Goal: Transaction & Acquisition: Purchase product/service

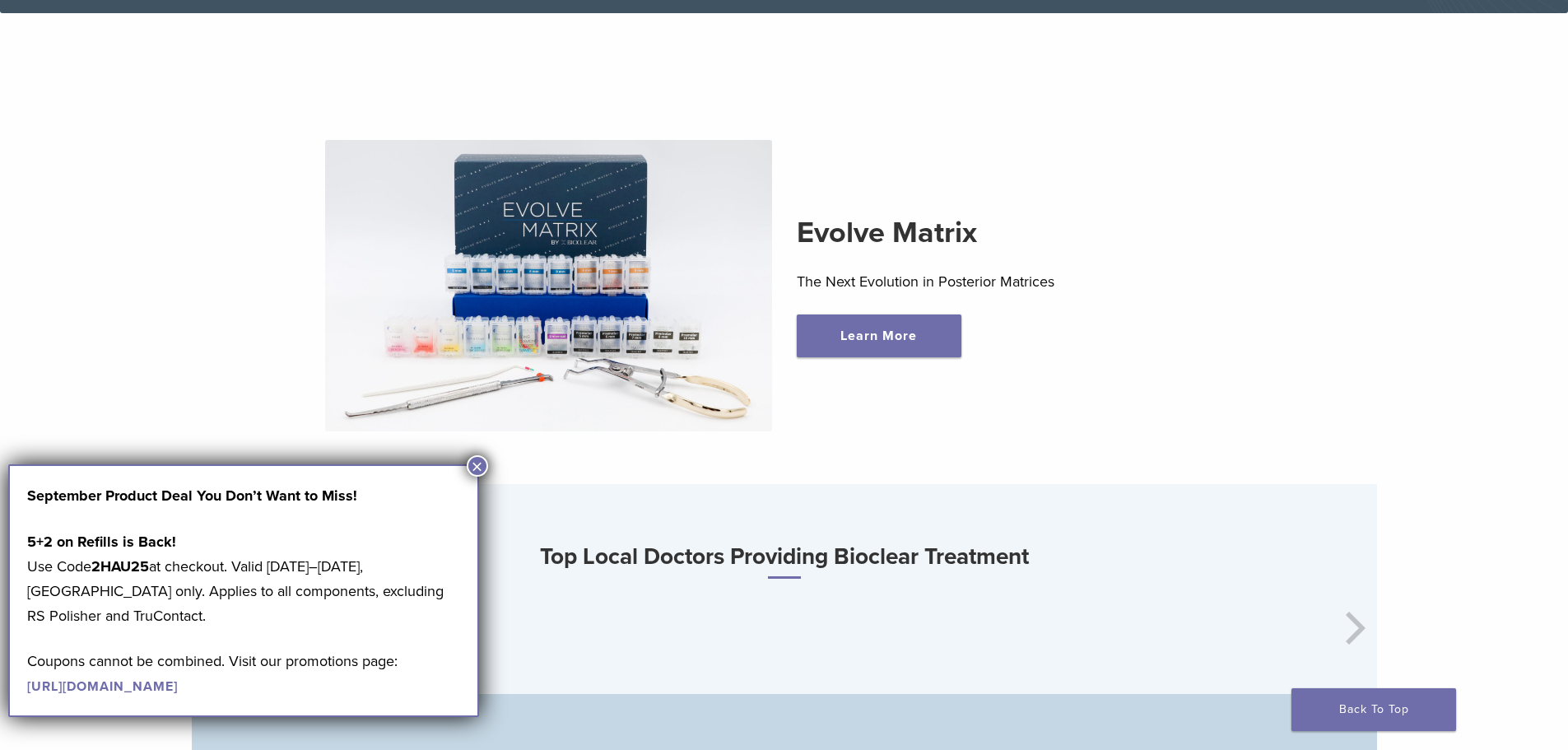
scroll to position [576, 0]
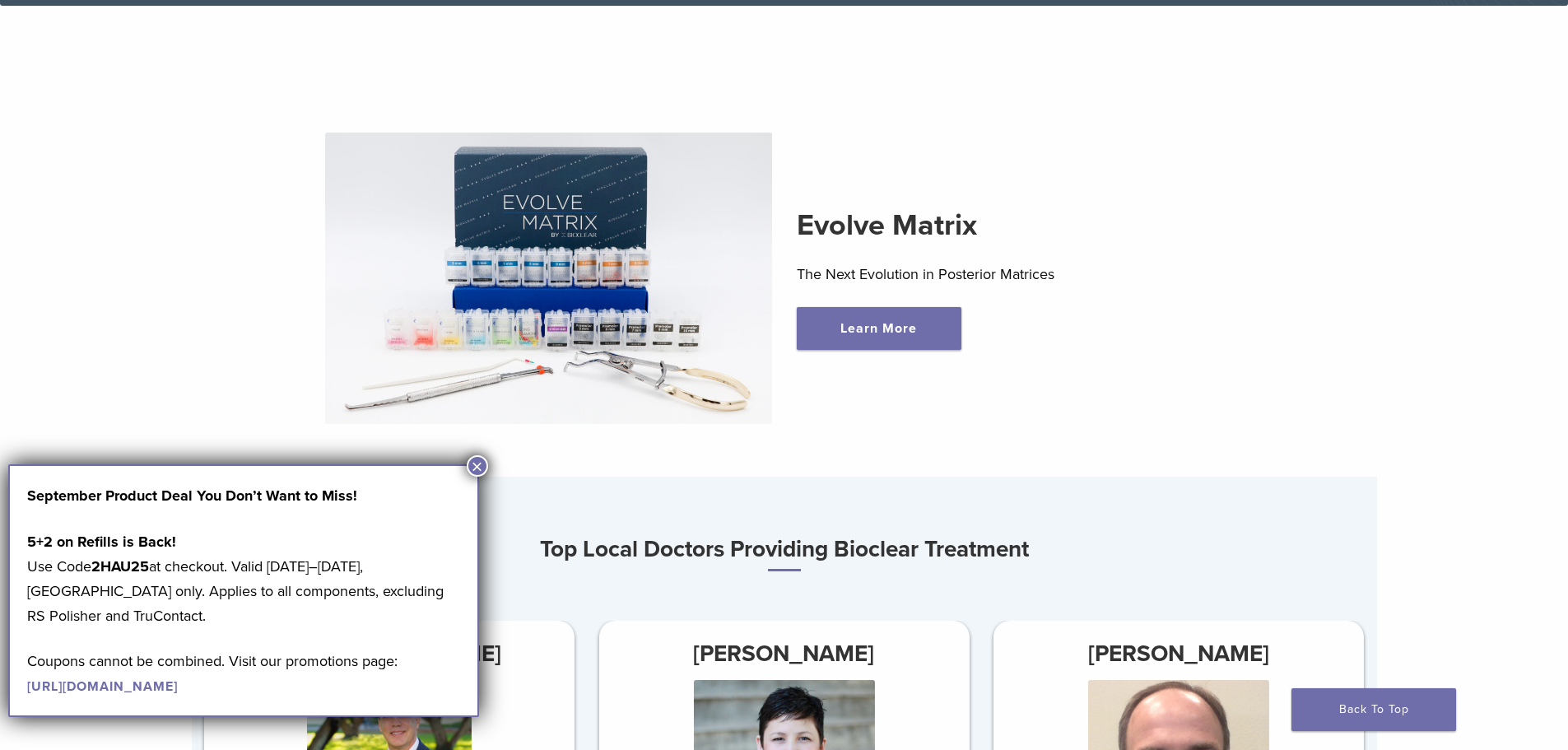
click at [471, 466] on button "×" at bounding box center [477, 466] width 22 height 22
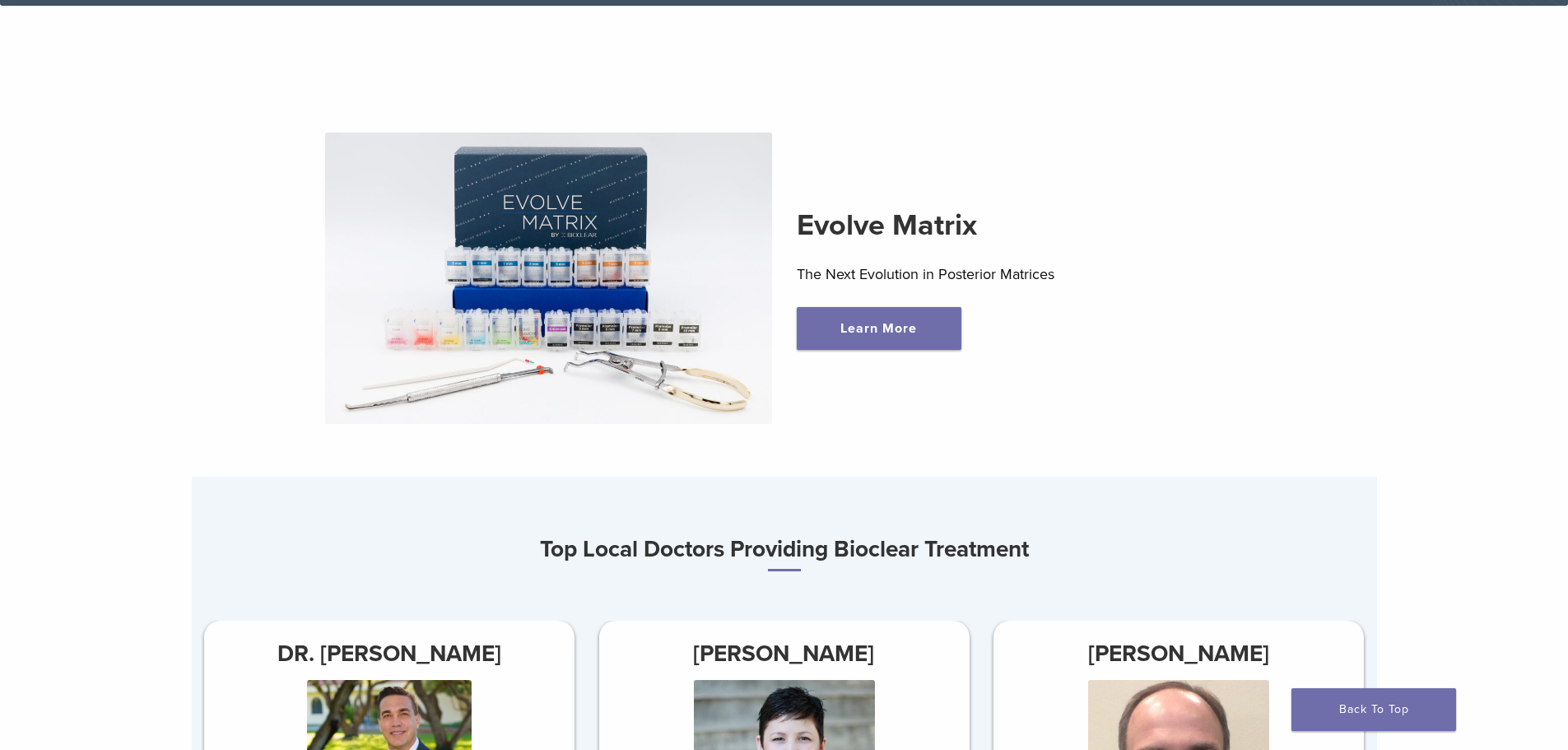
drag, startPoint x: 834, startPoint y: 211, endPoint x: 831, endPoint y: 157, distance: 54.1
click at [849, 213] on div "Evolve Matrix The Next Evolution in Posterior Matrices Learn More" at bounding box center [784, 278] width 1131 height 371
click at [923, 93] on section "Evolve Matrix The Next Evolution in Posterior Matrices Learn More" at bounding box center [784, 251] width 1210 height 449
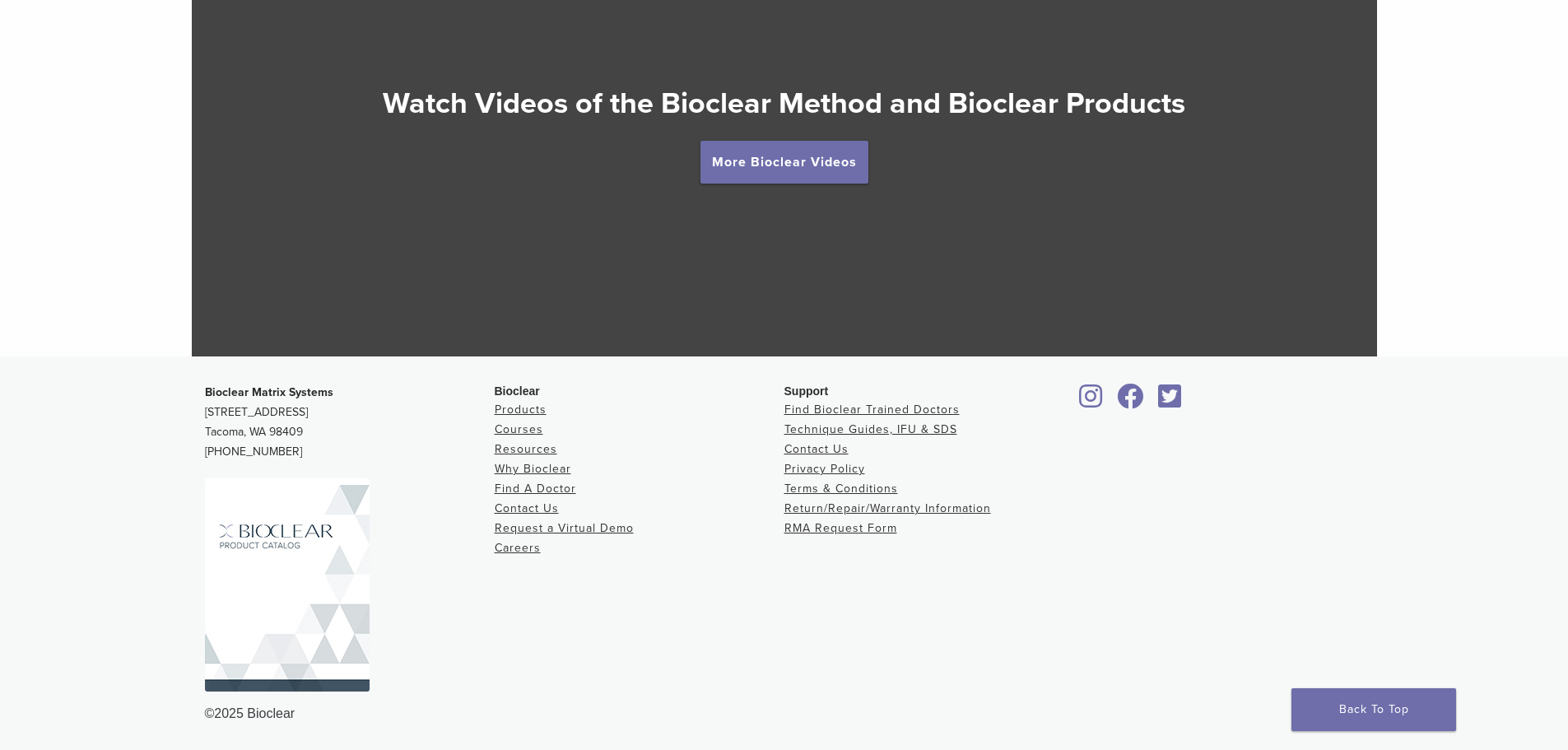
scroll to position [3109, 0]
click at [525, 411] on link "Products" at bounding box center [520, 410] width 52 height 14
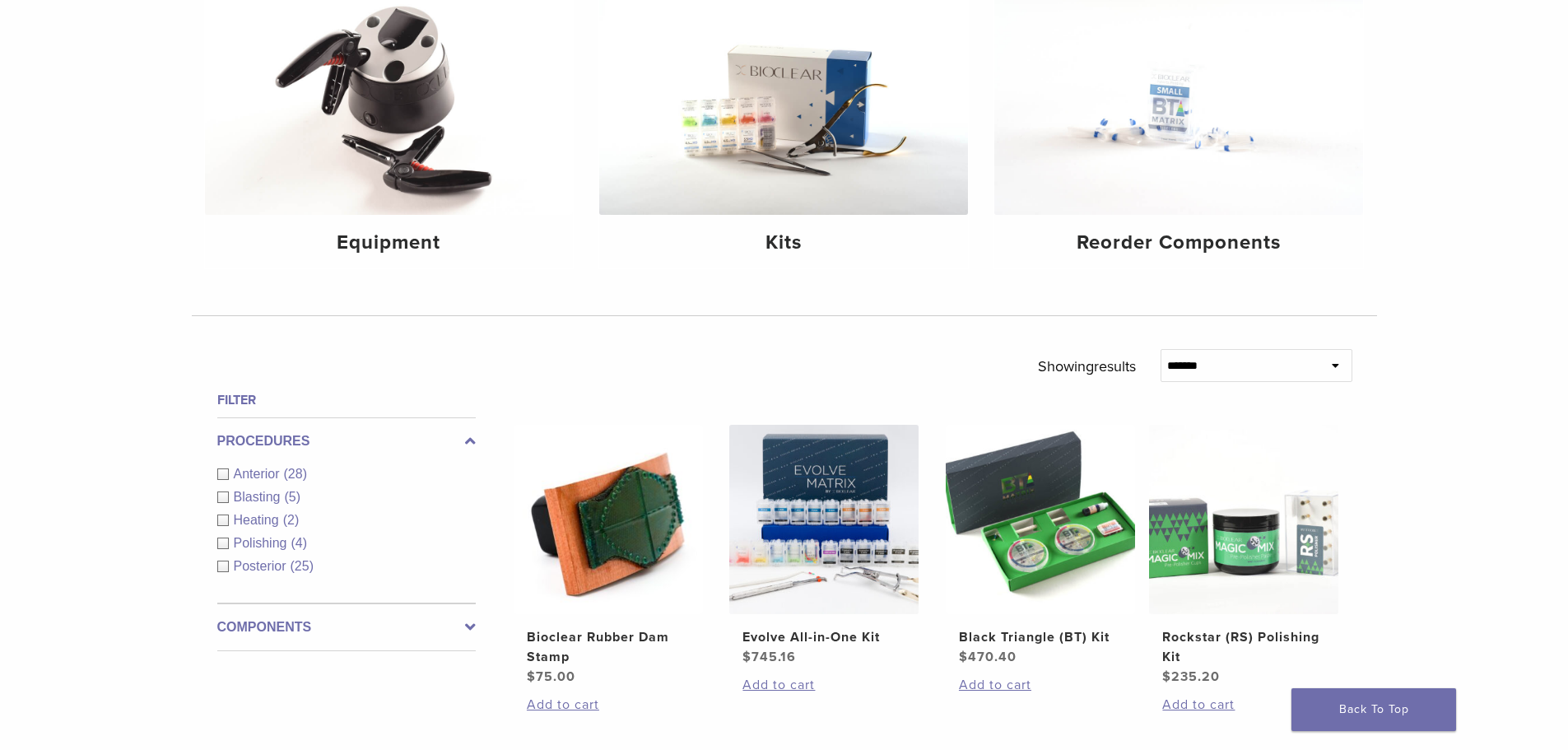
scroll to position [247, 0]
click at [897, 155] on img at bounding box center [783, 92] width 369 height 246
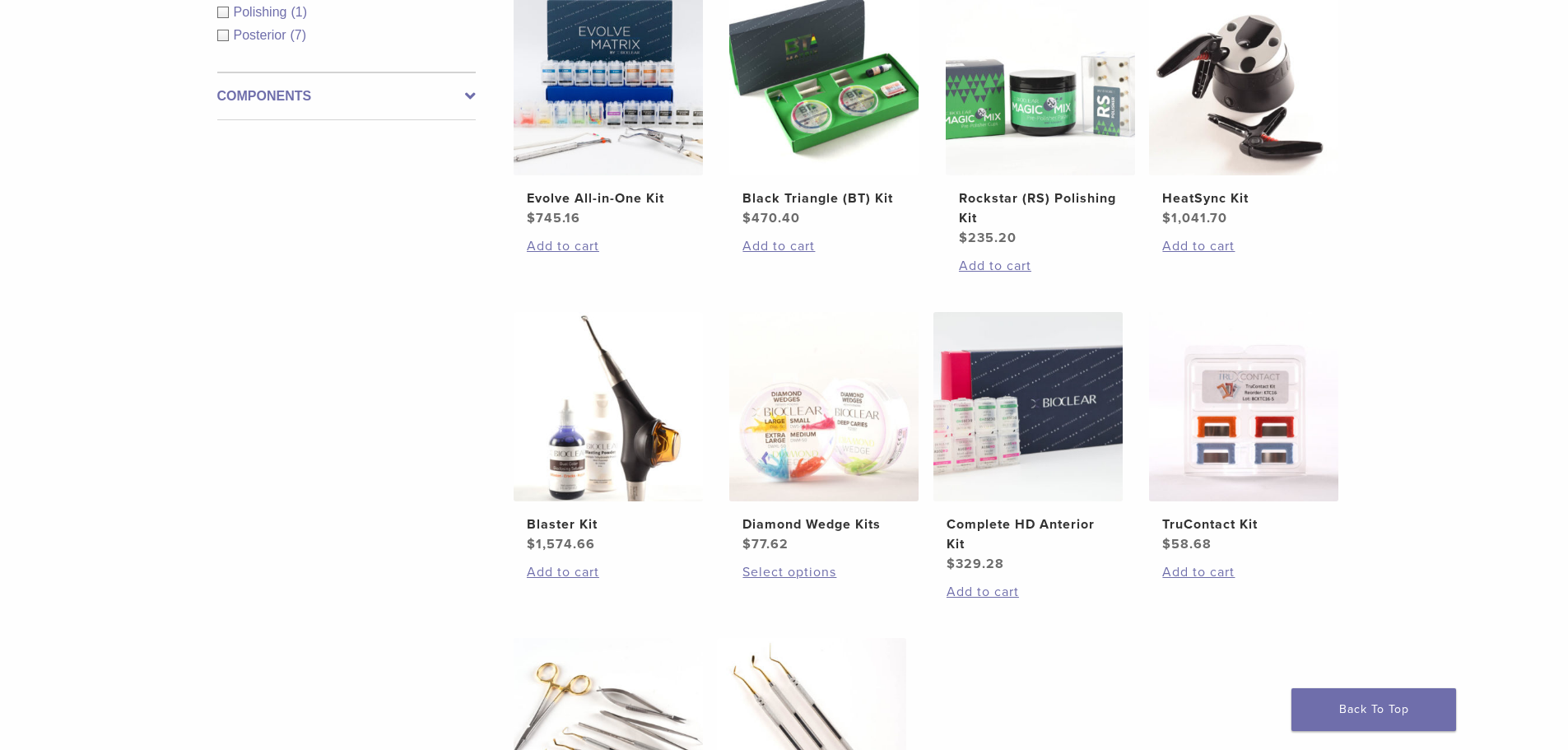
scroll to position [412, 0]
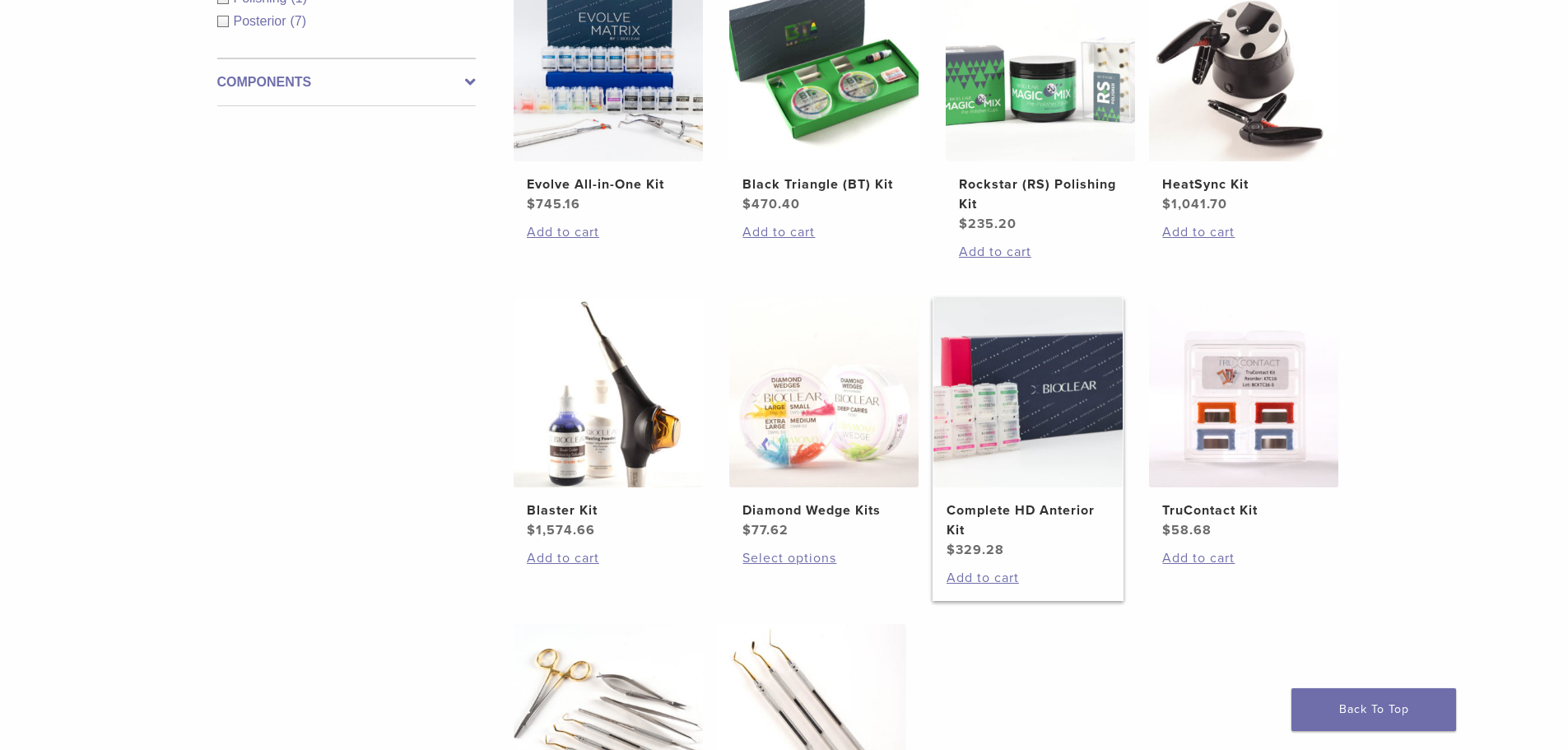
click at [1044, 425] on img at bounding box center [1028, 392] width 189 height 189
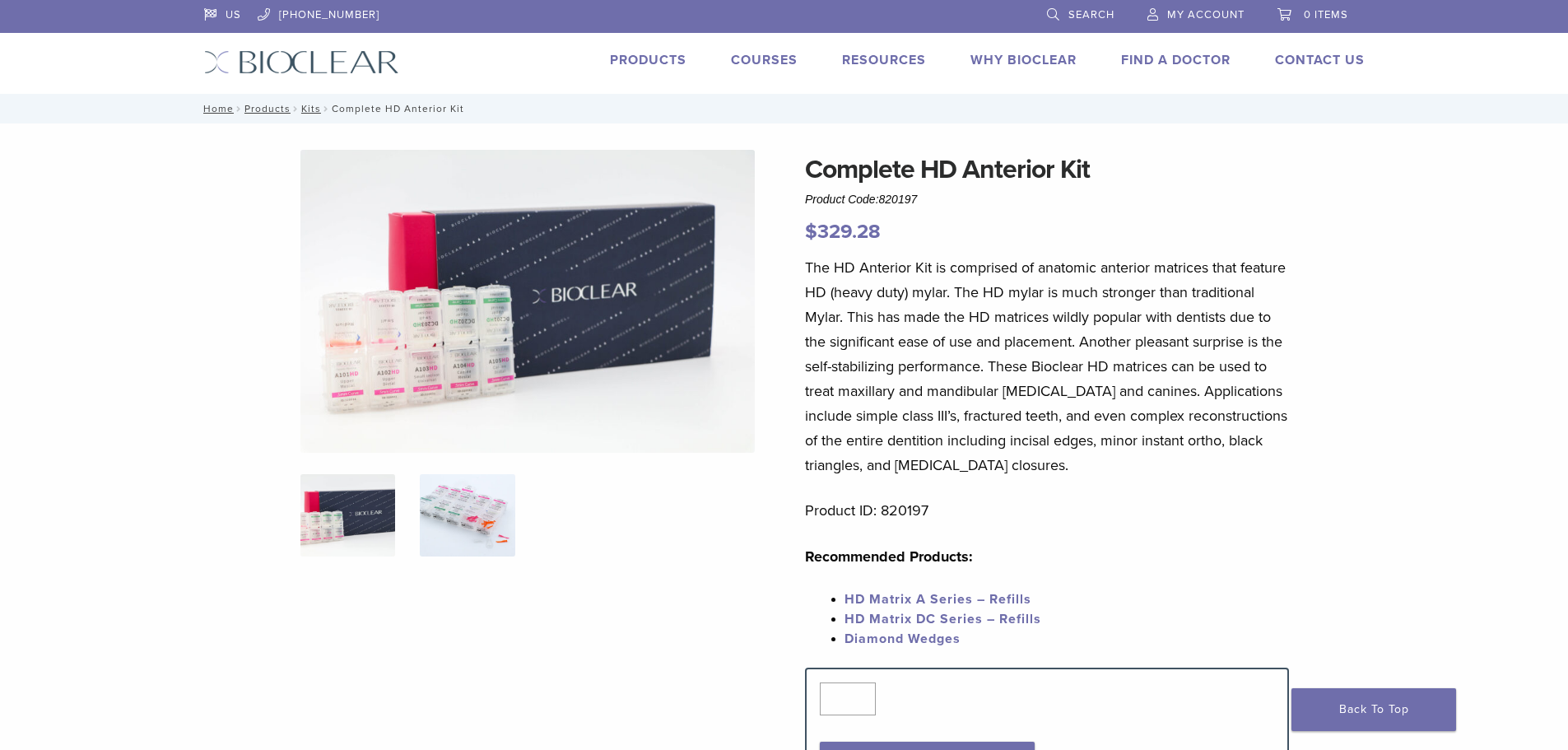
click at [461, 526] on img at bounding box center [467, 516] width 95 height 83
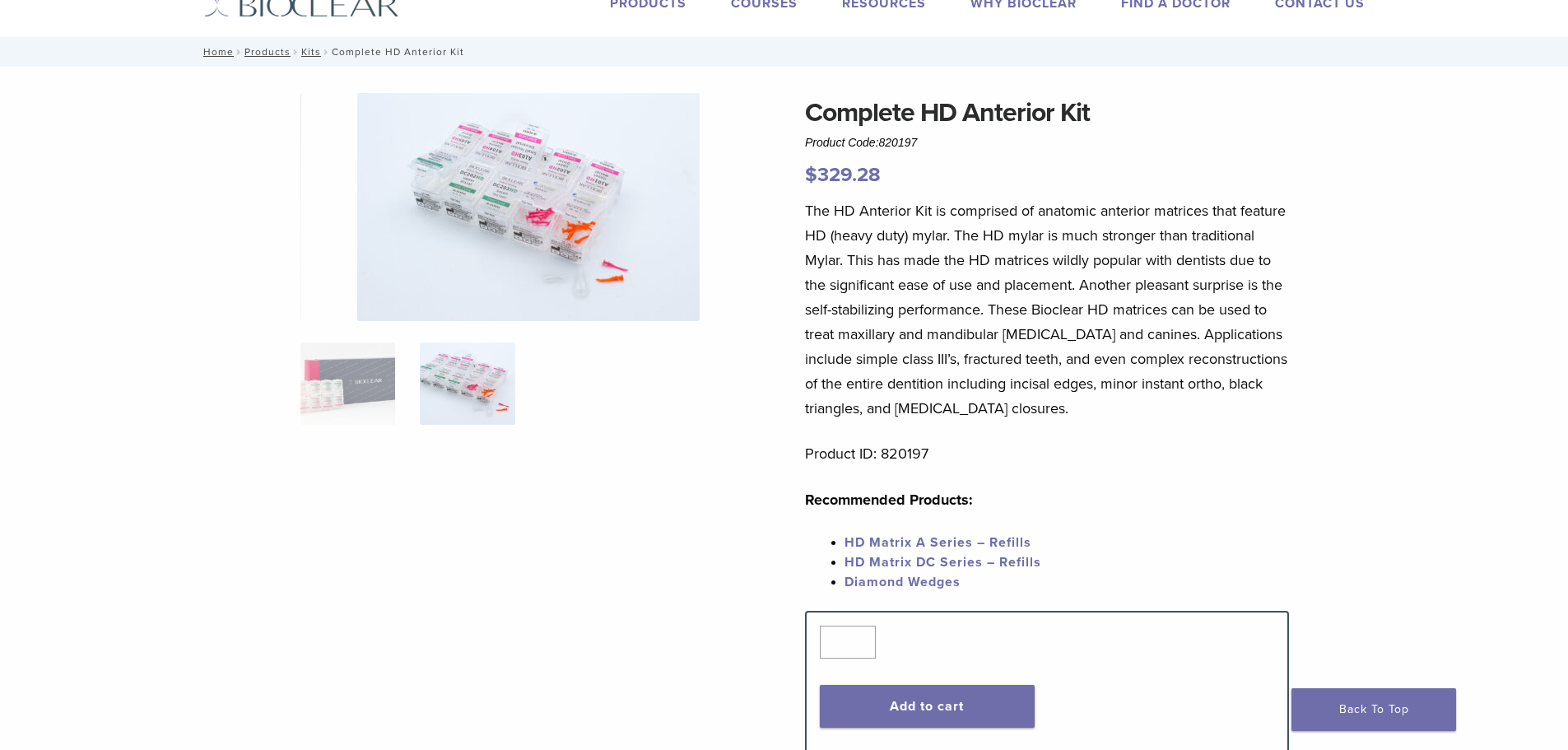
scroll to position [165, 0]
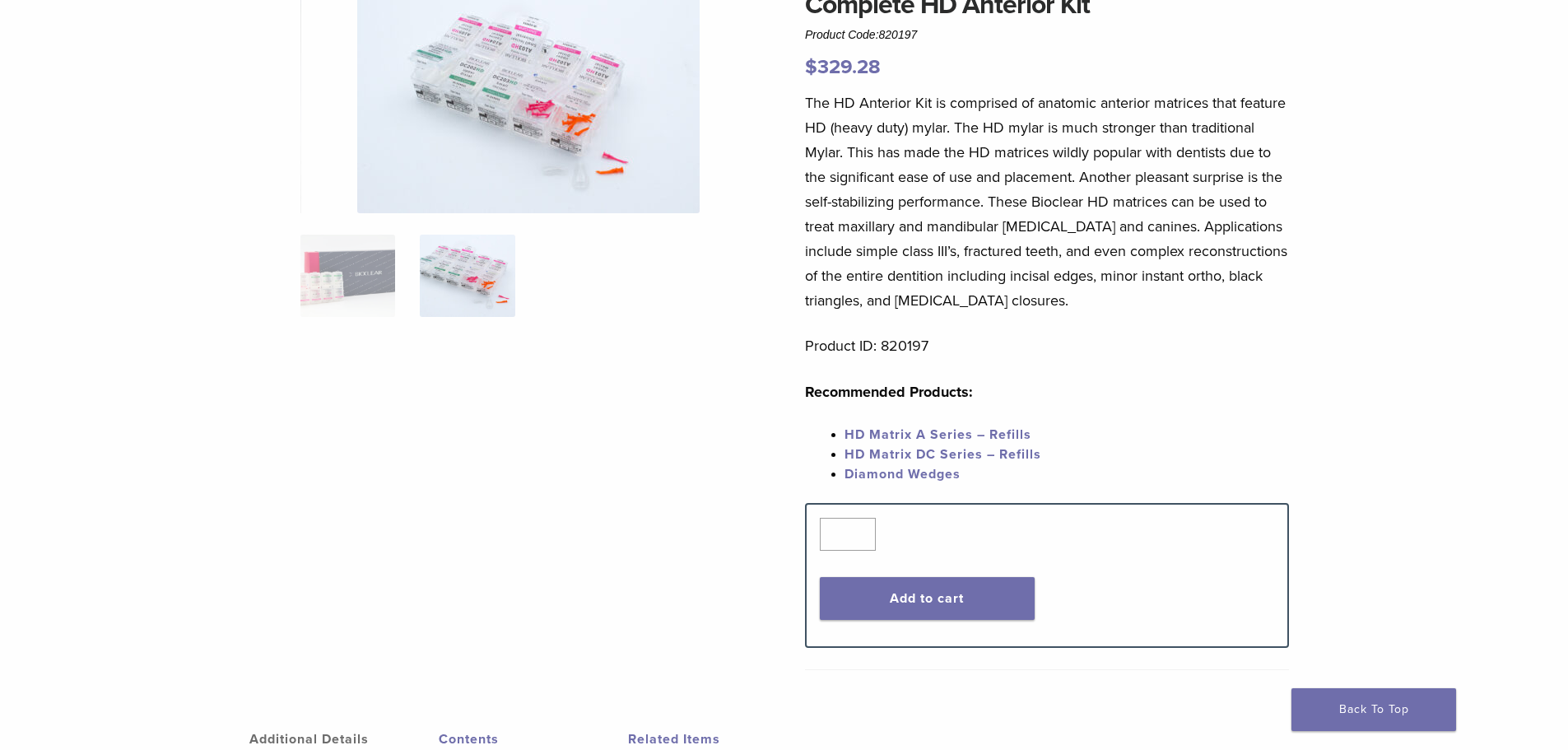
click at [493, 274] on img at bounding box center [467, 276] width 95 height 83
click at [575, 150] on img at bounding box center [528, 99] width 343 height 228
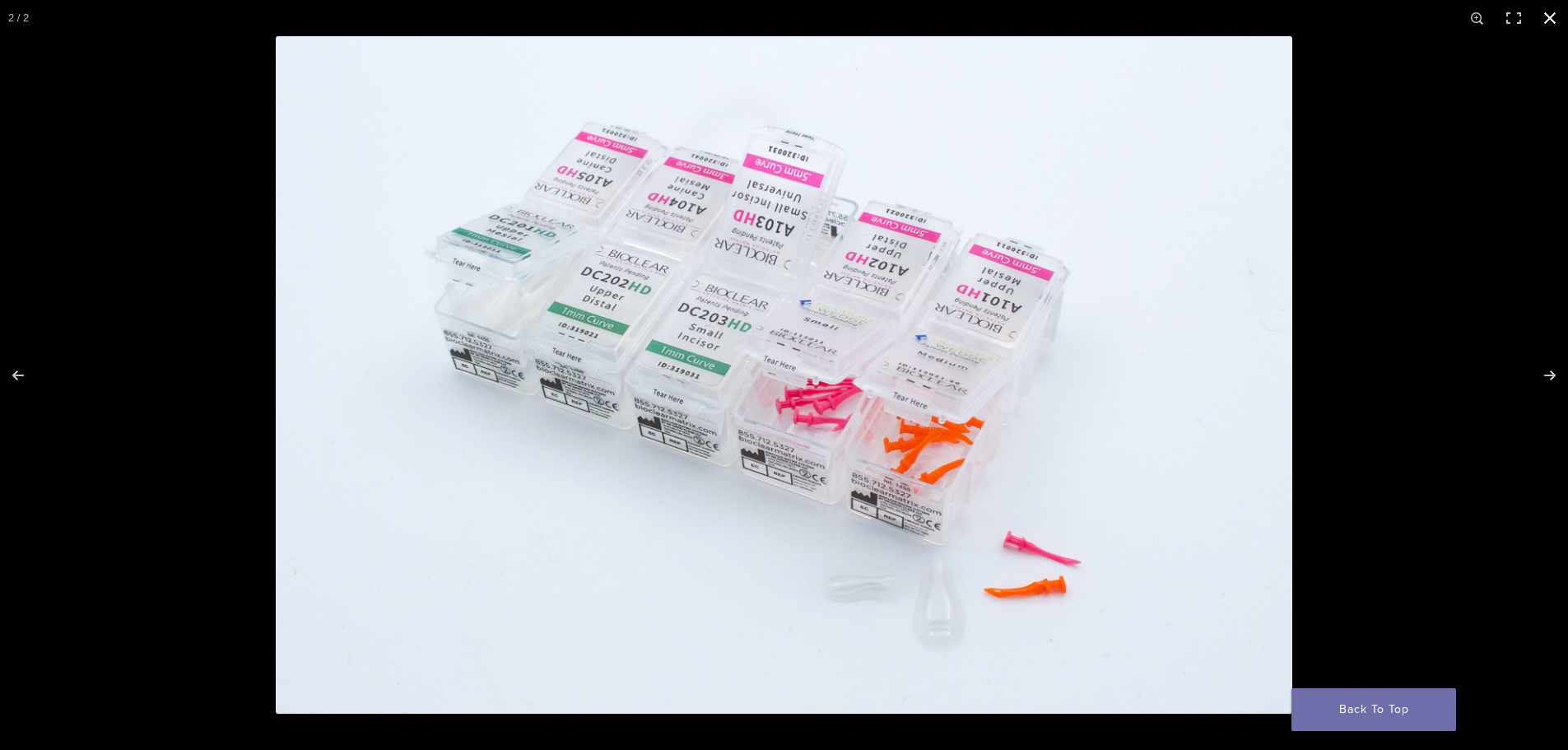
scroll to position [999, 0]
click at [862, 493] on img at bounding box center [783, 374] width 1016 height 677
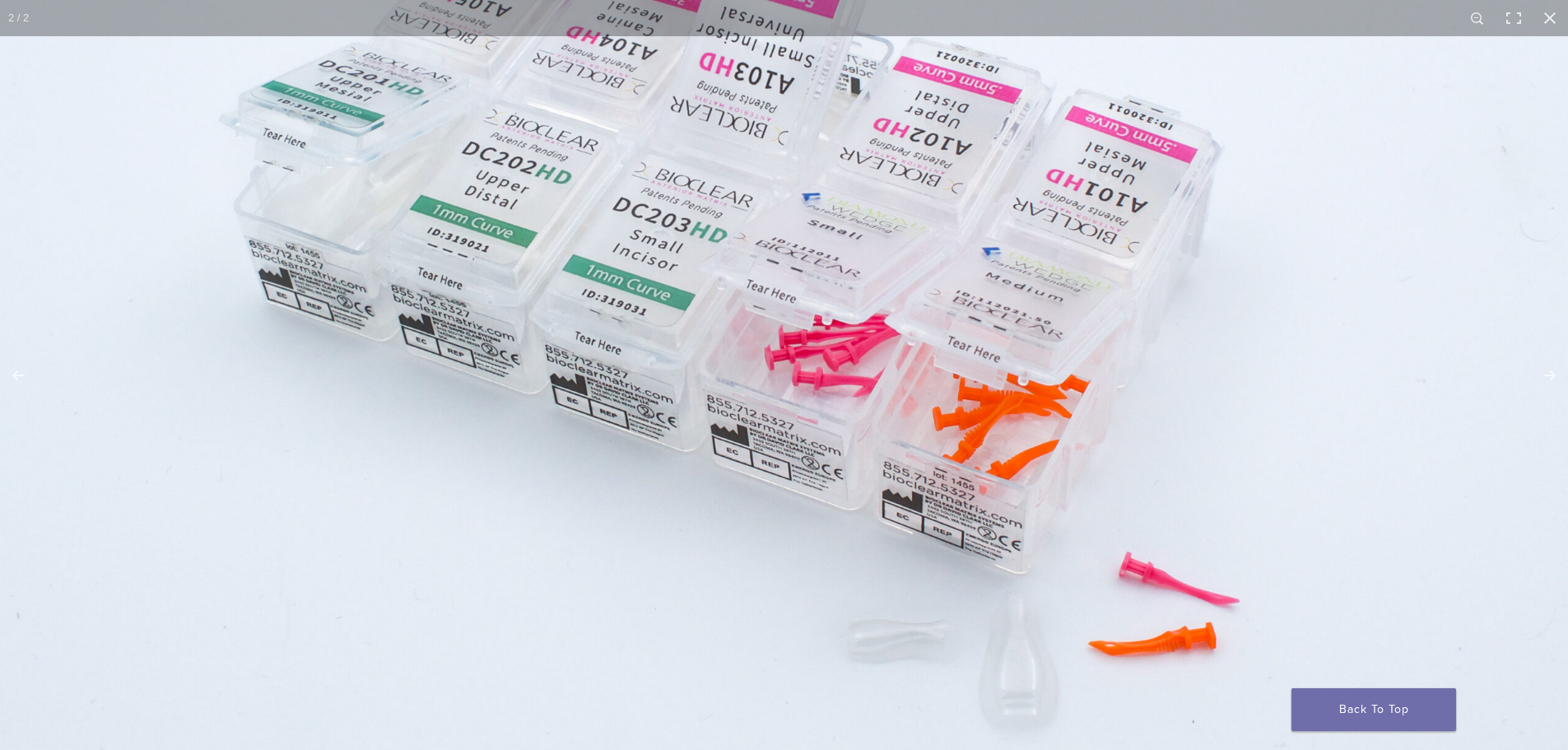
click at [710, 383] on img at bounding box center [778, 310] width 1581 height 1053
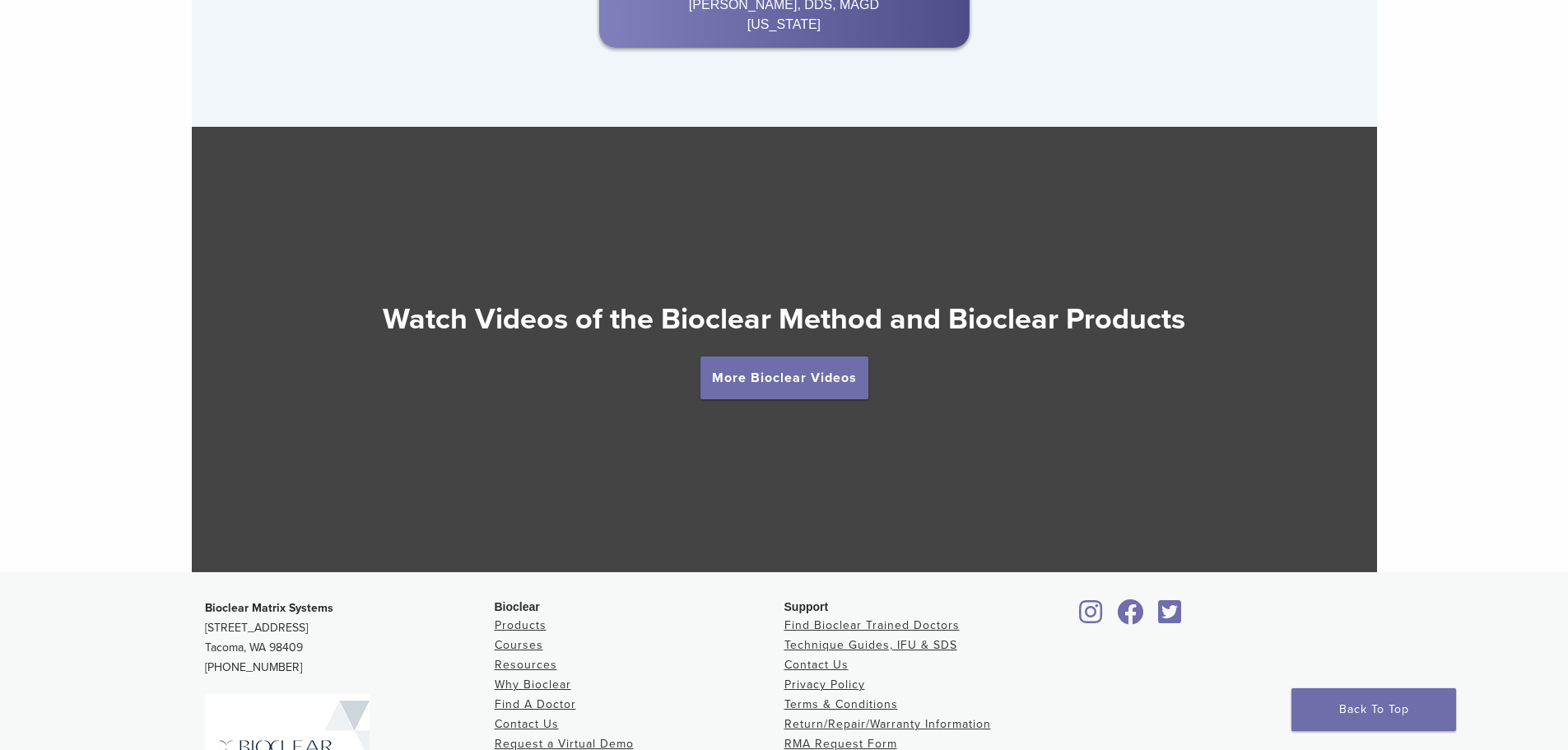
scroll to position [3046, 0]
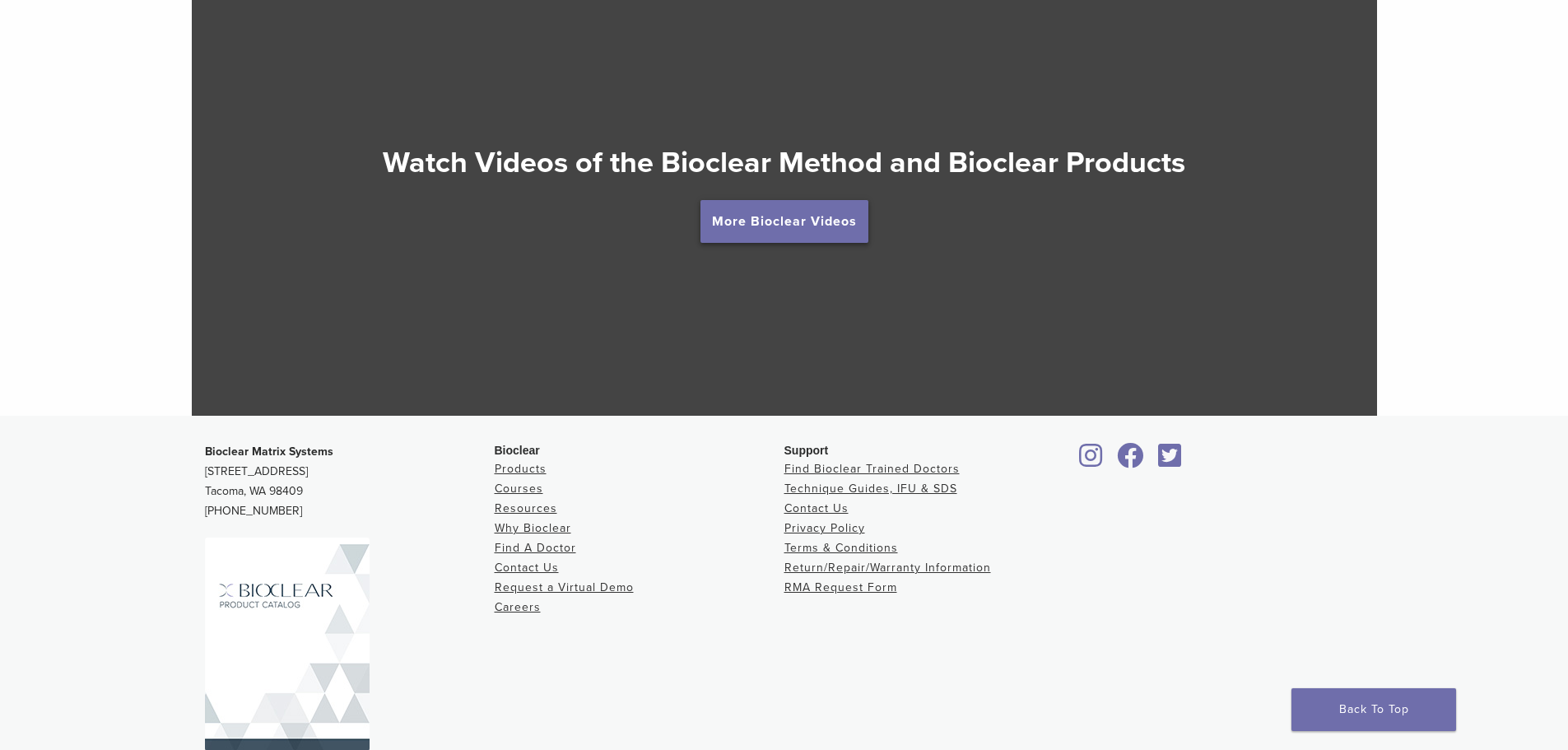
click at [797, 235] on link "More Bioclear Videos" at bounding box center [784, 222] width 168 height 43
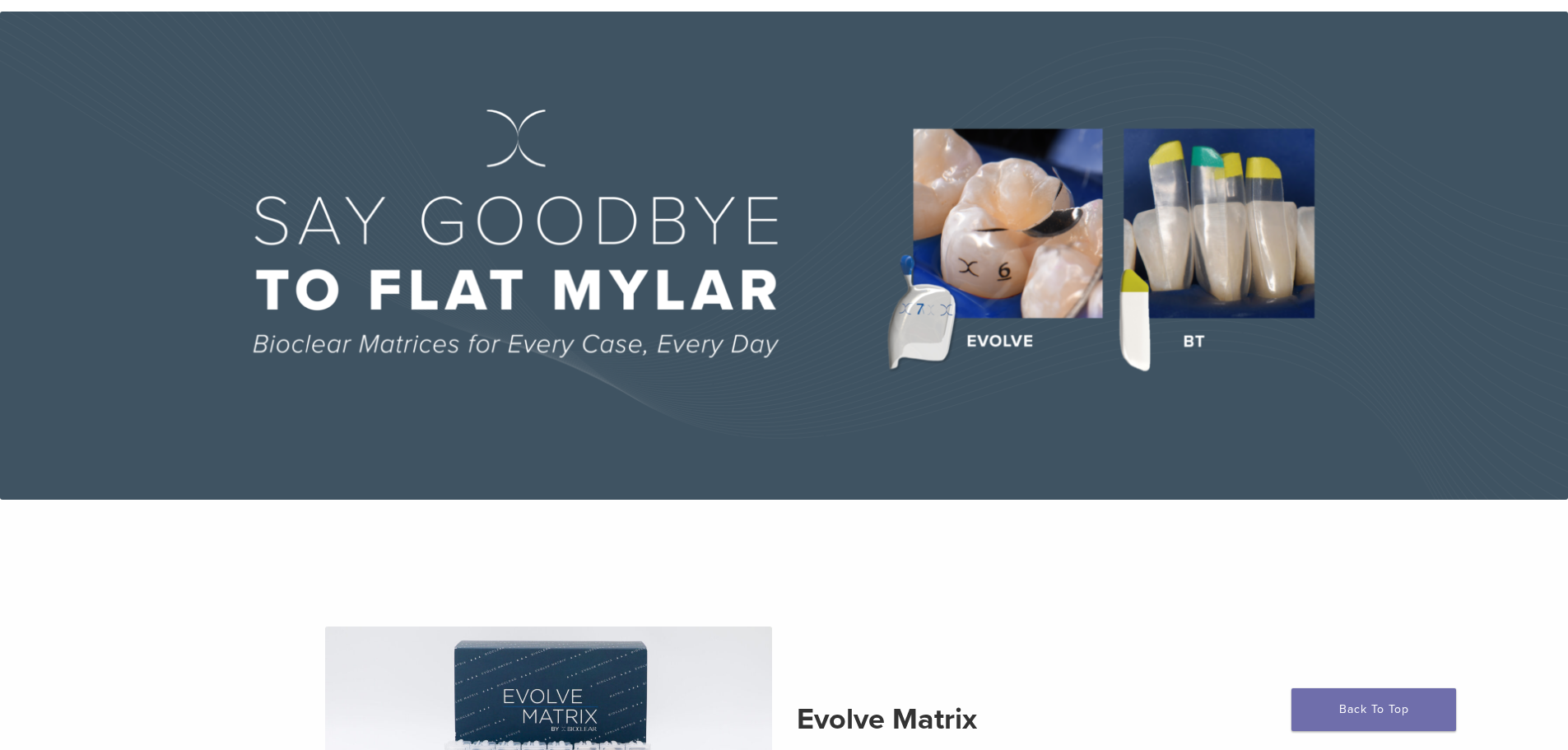
scroll to position [0, 0]
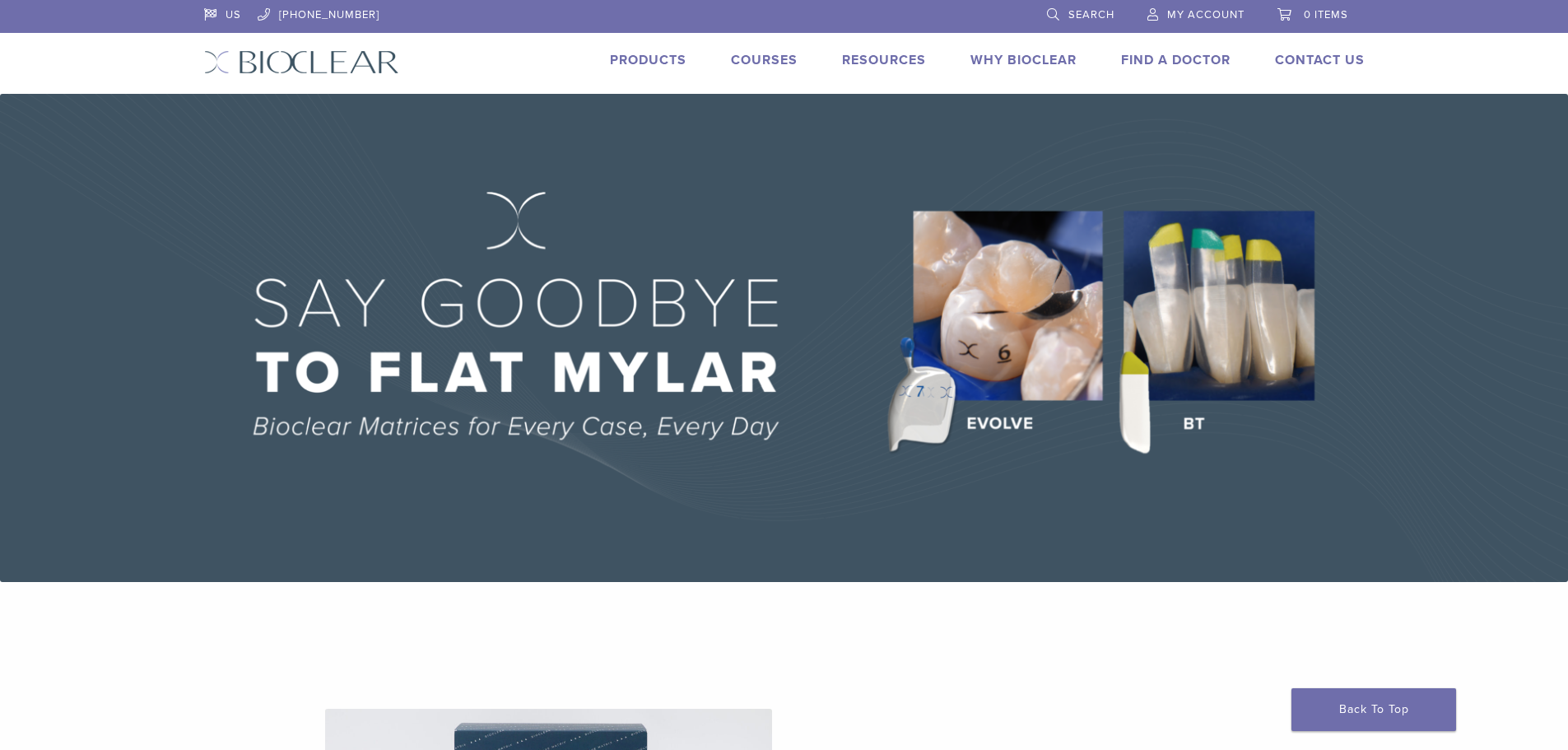
click at [657, 62] on link "Products" at bounding box center [648, 60] width 76 height 16
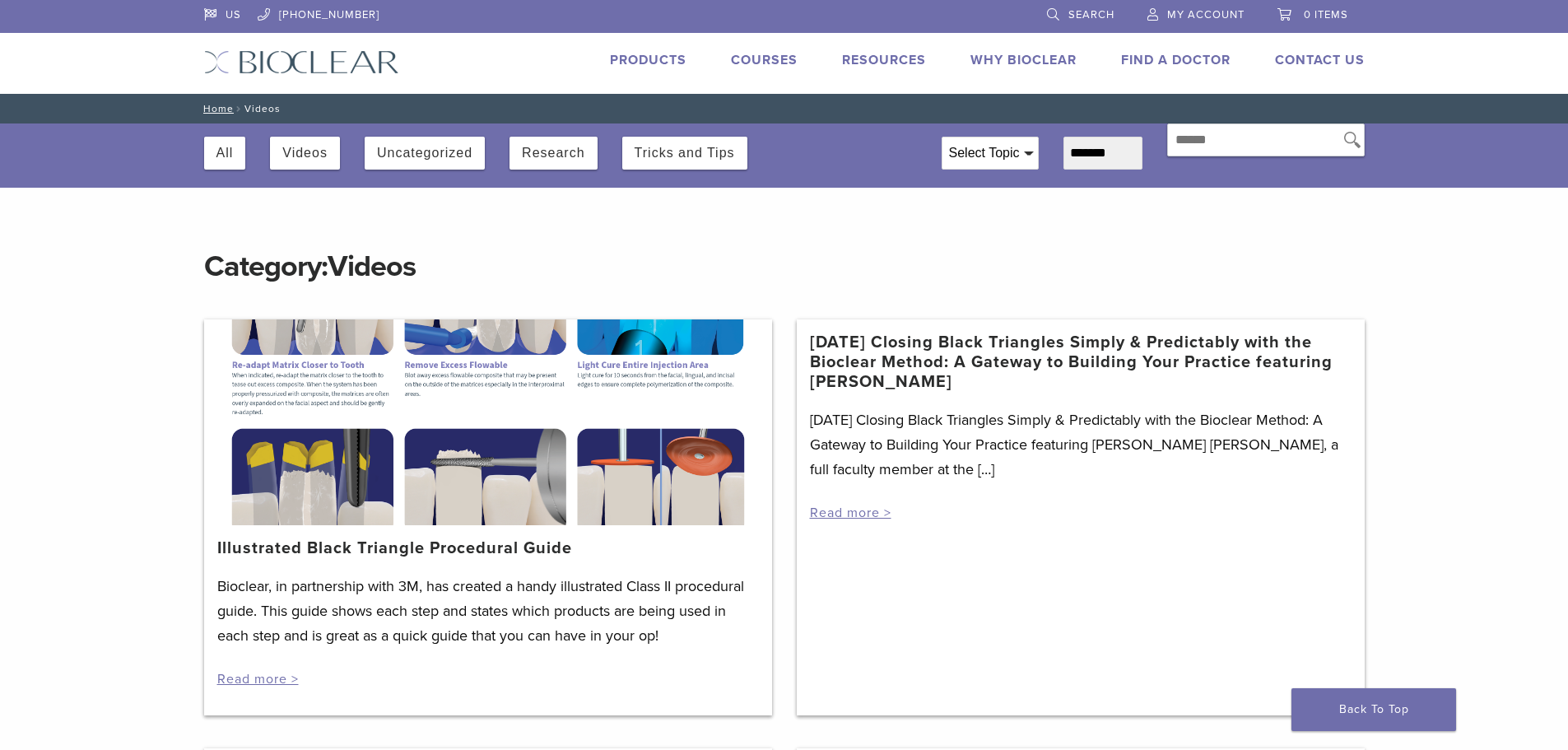
click at [647, 63] on link "Products" at bounding box center [648, 60] width 76 height 16
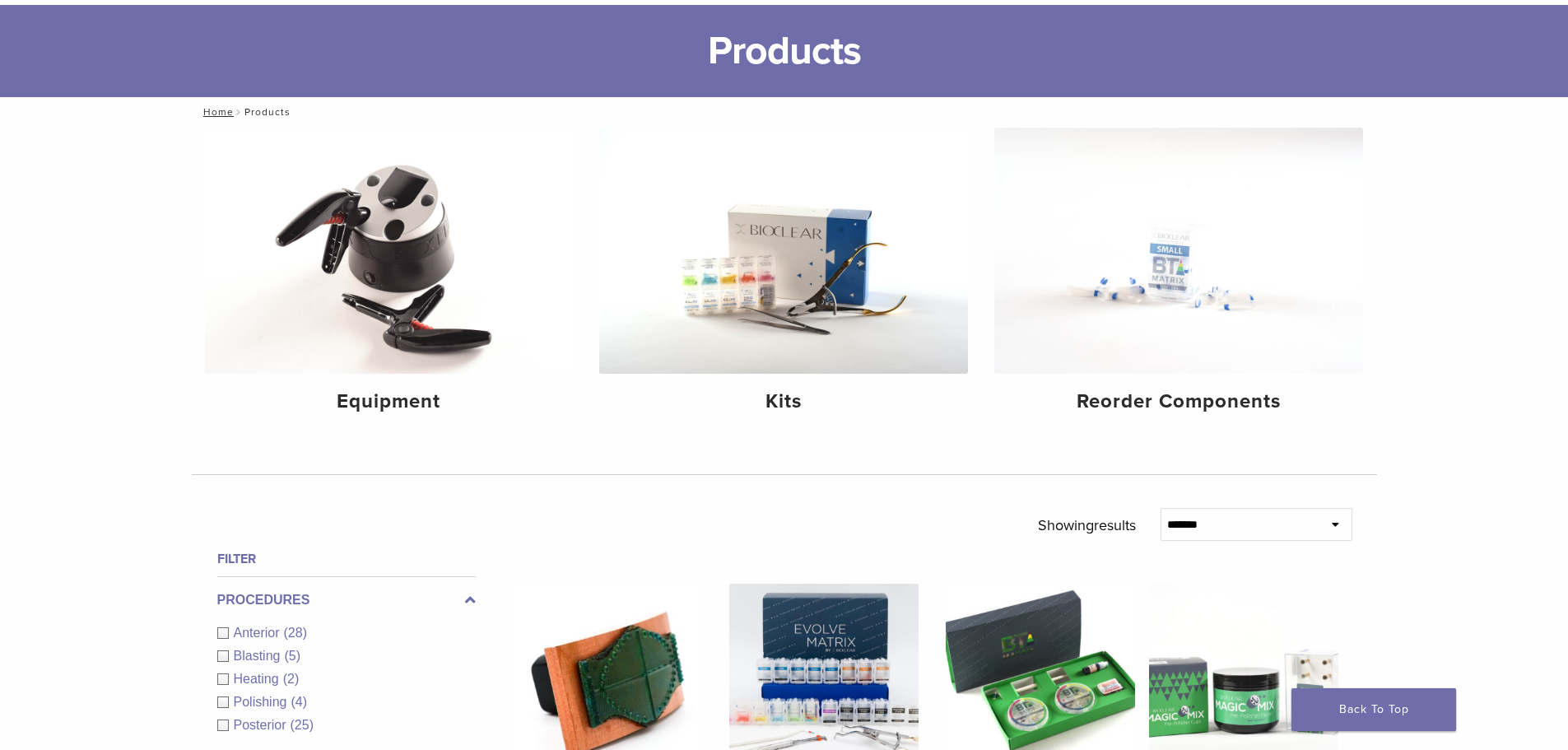
scroll to position [83, 0]
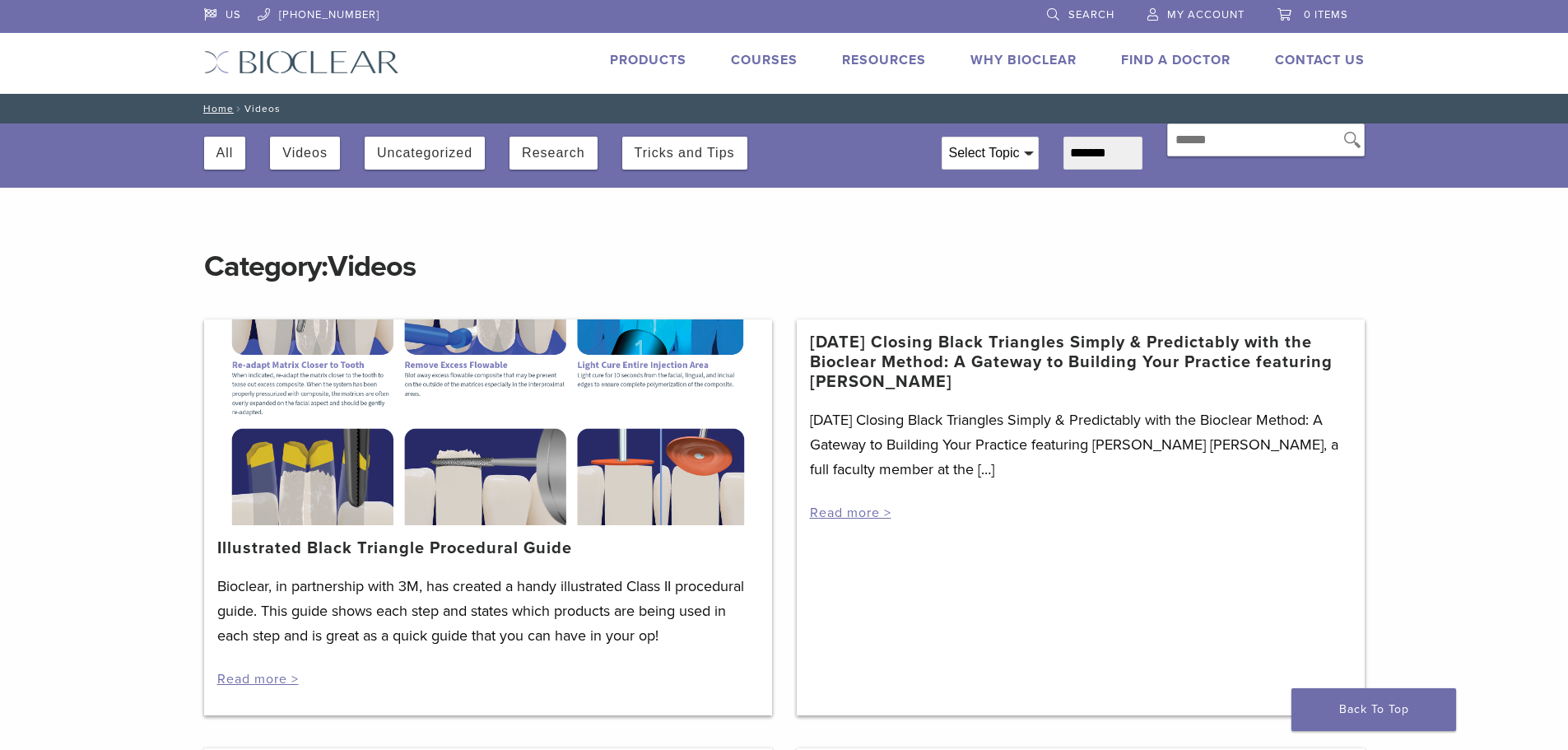
click at [575, 400] on div at bounding box center [488, 422] width 568 height 205
click at [271, 674] on link "Read more >" at bounding box center [257, 679] width 82 height 16
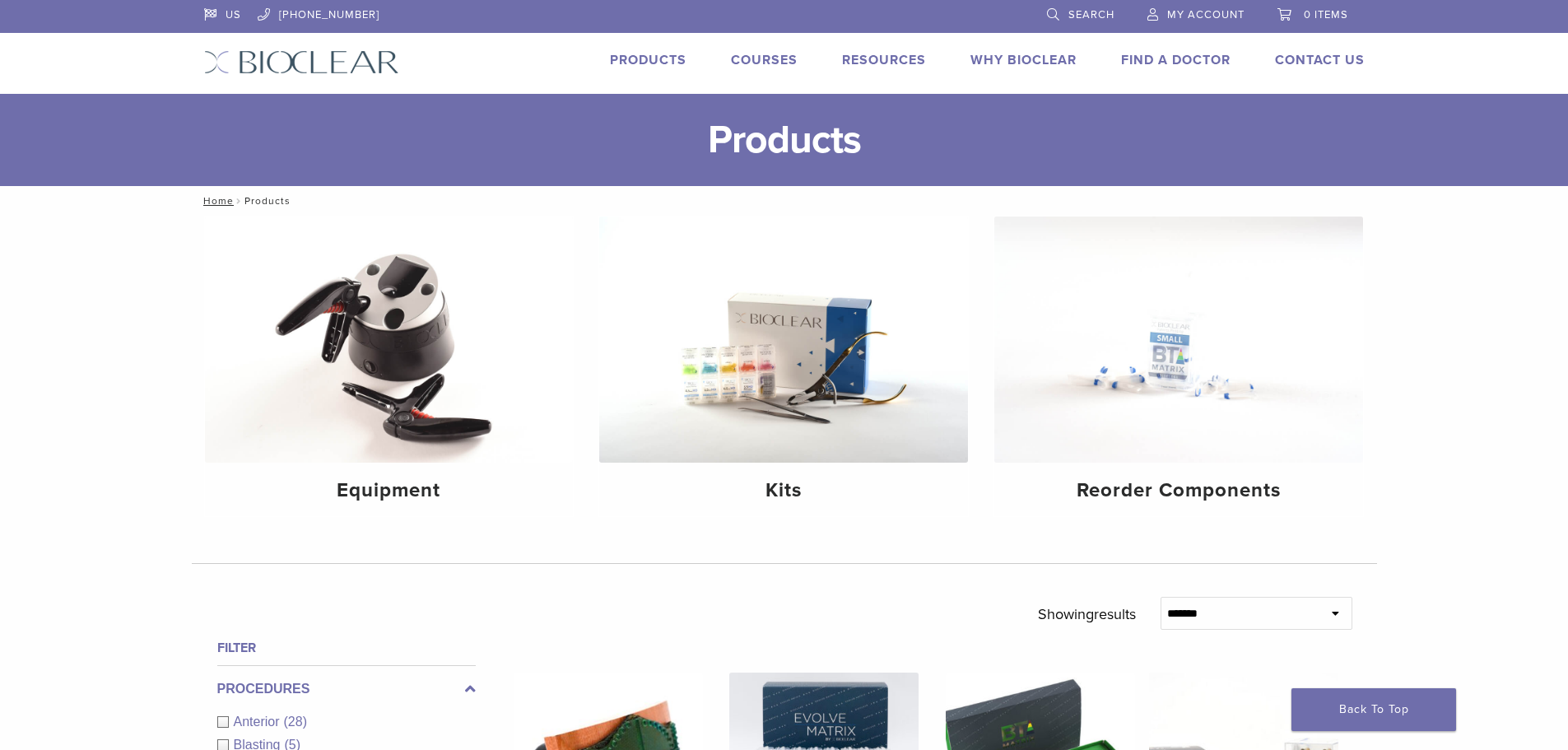
click at [755, 53] on link "Courses" at bounding box center [764, 60] width 66 height 16
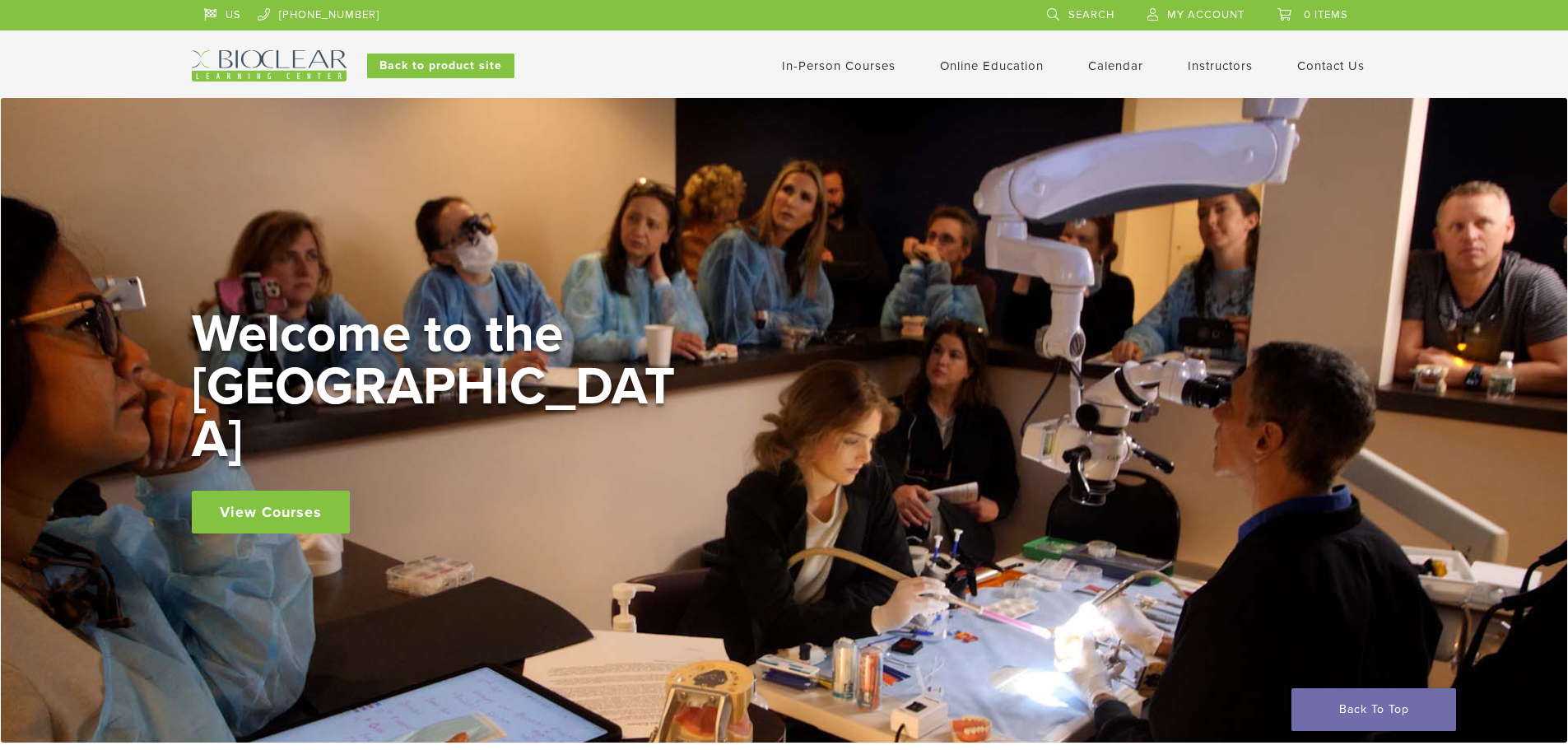
click at [1188, 9] on span "My Account" at bounding box center [1206, 14] width 77 height 13
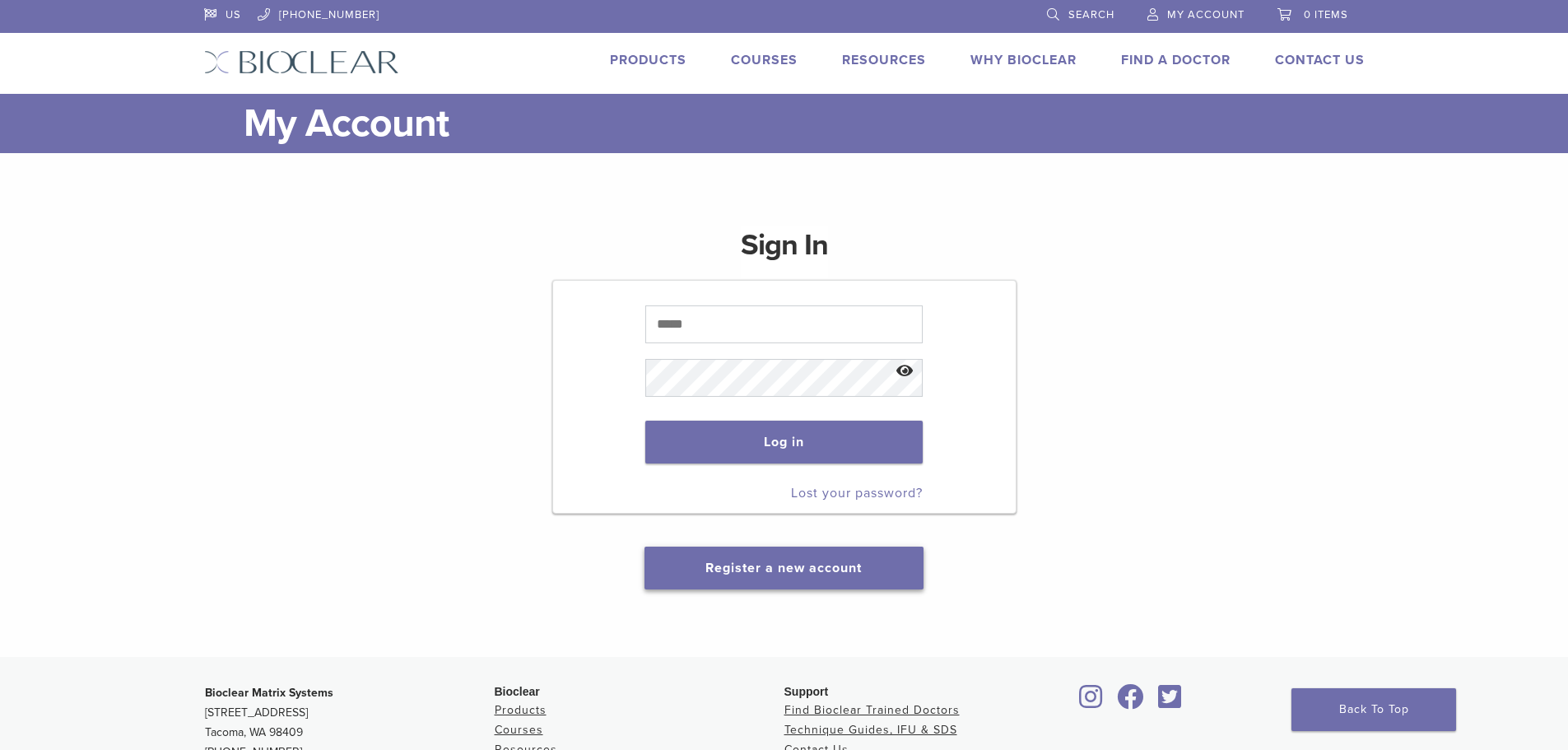
click at [831, 571] on link "Register a new account" at bounding box center [783, 568] width 156 height 16
